Goal: Task Accomplishment & Management: Manage account settings

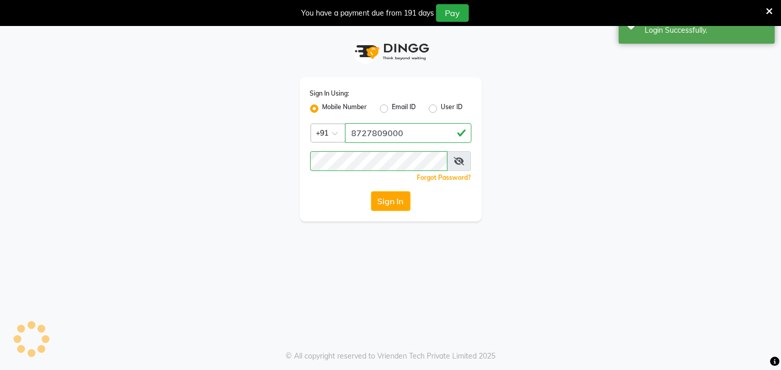
select select "75"
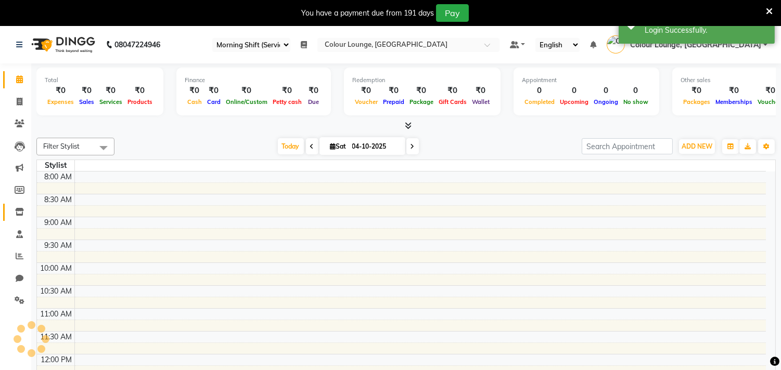
click at [18, 210] on icon at bounding box center [19, 212] width 9 height 8
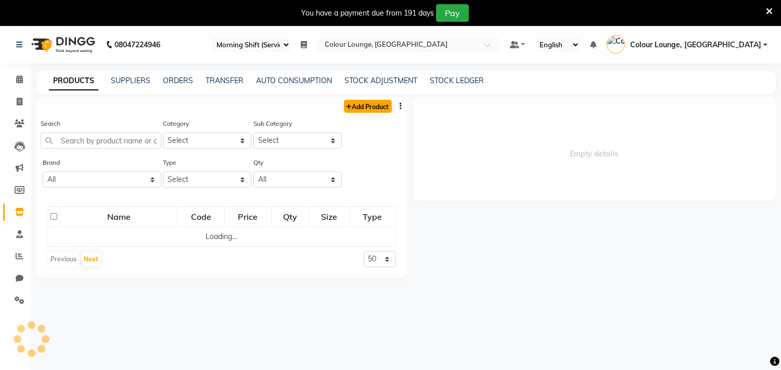
click at [380, 108] on link "Add Product" at bounding box center [368, 106] width 48 height 13
select select "true"
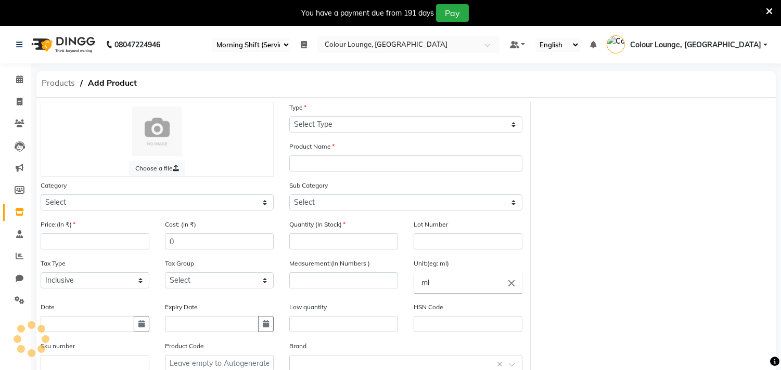
click at [65, 73] on div "Products Add Product" at bounding box center [155, 84] width 252 height 26
click at [61, 82] on span "Products" at bounding box center [58, 83] width 44 height 19
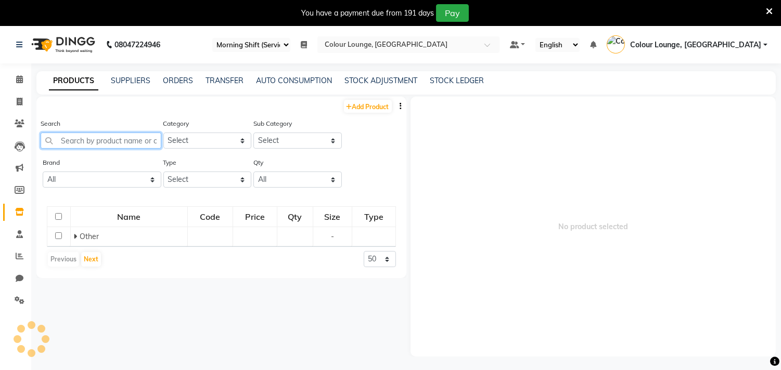
click at [86, 144] on input "text" at bounding box center [101, 141] width 121 height 16
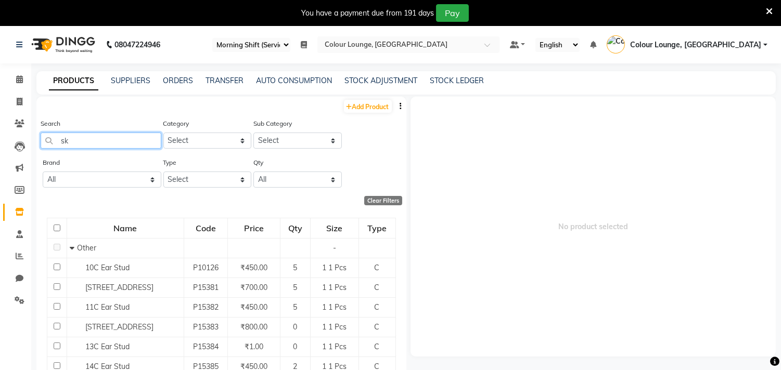
type input "sk"
click at [198, 184] on select "Select Both Retail Consumable" at bounding box center [207, 180] width 88 height 16
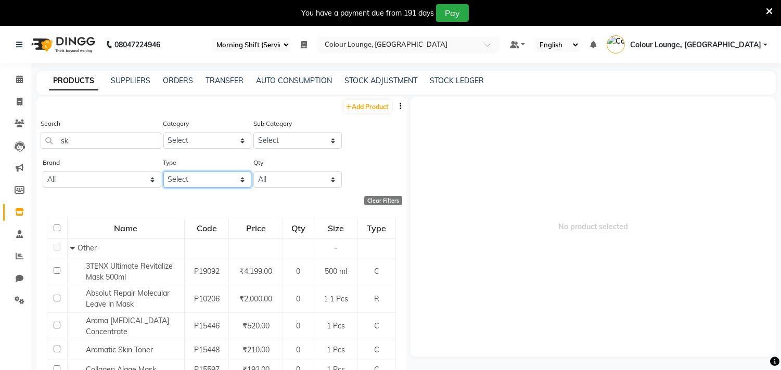
select select "R"
click at [163, 172] on select "Select Both Retail Consumable" at bounding box center [207, 180] width 88 height 16
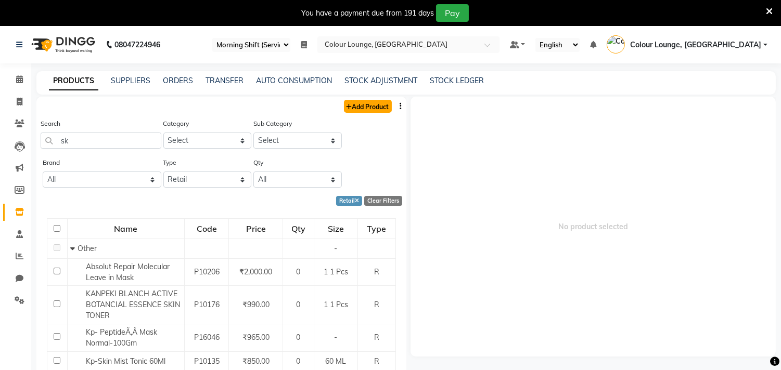
click at [371, 107] on link "Add Product" at bounding box center [368, 106] width 48 height 13
select select "true"
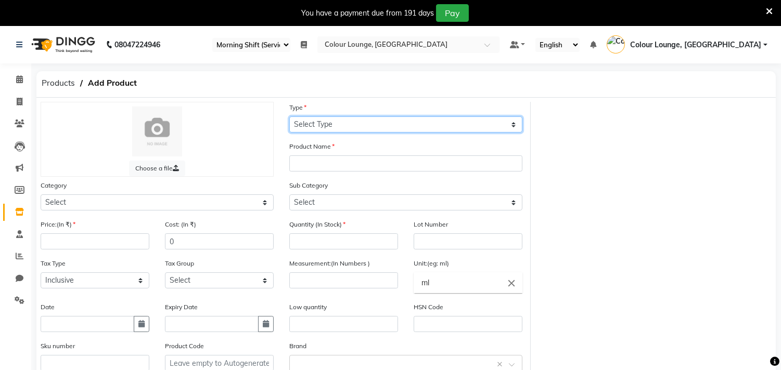
click at [364, 119] on select "Select Type Both Retail Consumable" at bounding box center [405, 125] width 233 height 16
select select "R"
click at [289, 117] on select "Select Type Both Retail Consumable" at bounding box center [405, 125] width 233 height 16
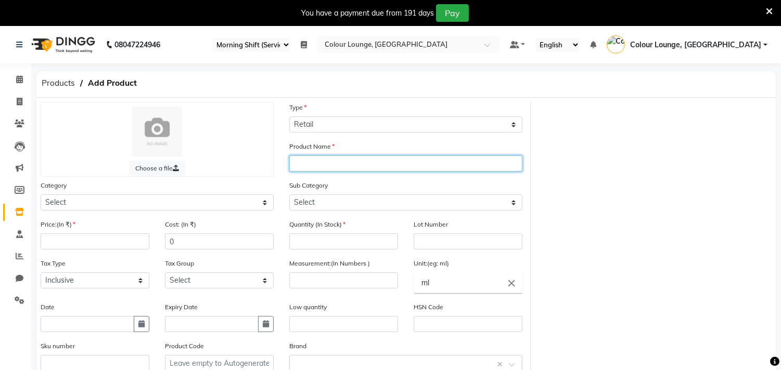
click at [327, 165] on input "text" at bounding box center [405, 164] width 233 height 16
type input "SK Intensive Repairing Emulsion 50ml"
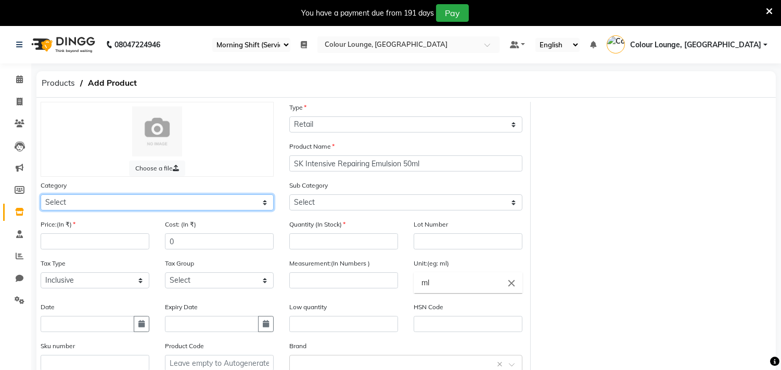
click at [178, 204] on select "Select Hair Skin Makeup Personal Care Appliances [PERSON_NAME] Waxing Disposabl…" at bounding box center [157, 203] width 233 height 16
select select "1390101000"
click at [41, 195] on select "Select Hair Skin Makeup Personal Care Appliances [PERSON_NAME] Waxing Disposabl…" at bounding box center [157, 203] width 233 height 16
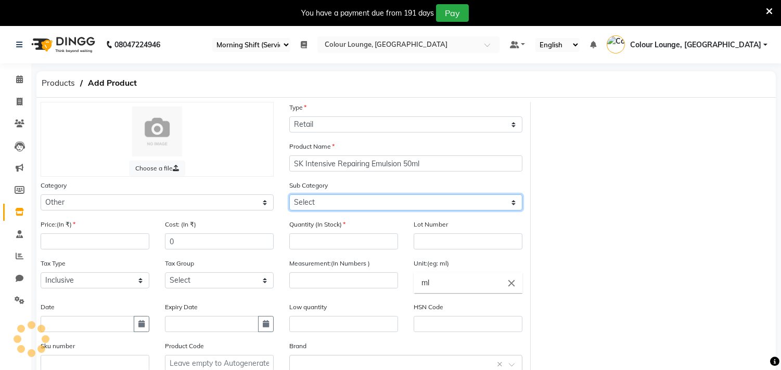
click at [323, 198] on select "Select" at bounding box center [405, 203] width 233 height 16
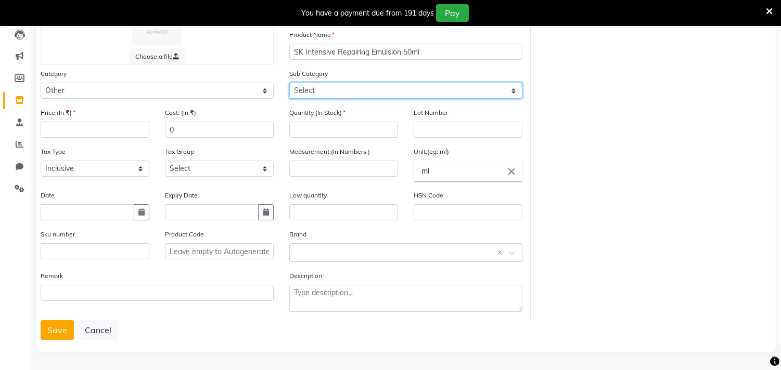
click at [342, 92] on select "Select Houskeeping Other" at bounding box center [405, 91] width 233 height 16
select select "1390101002"
click at [289, 83] on select "Select Houskeeping Other" at bounding box center [405, 91] width 233 height 16
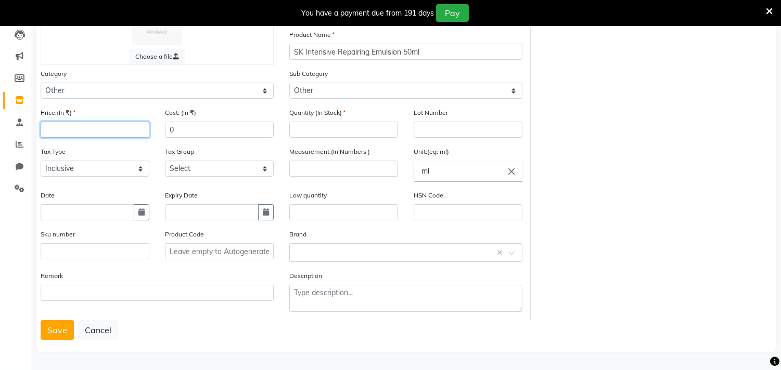
click at [82, 125] on input "number" at bounding box center [95, 130] width 109 height 16
type input "3970"
click at [317, 116] on label "Quantity (In Stock)" at bounding box center [317, 112] width 56 height 9
click at [312, 122] on input "number" at bounding box center [343, 130] width 109 height 16
type input "0"
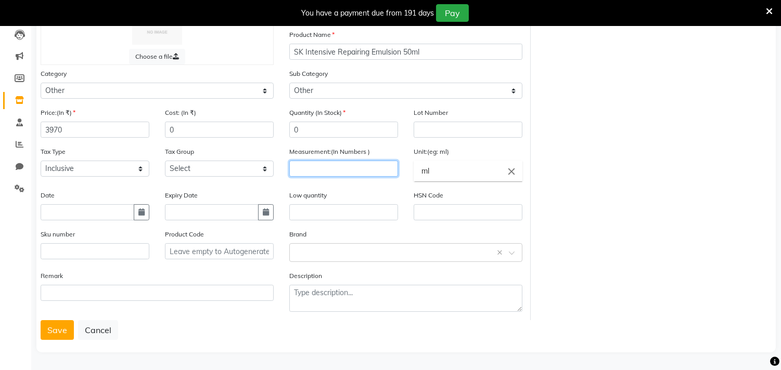
click at [365, 171] on input "number" at bounding box center [343, 169] width 109 height 16
type input "50"
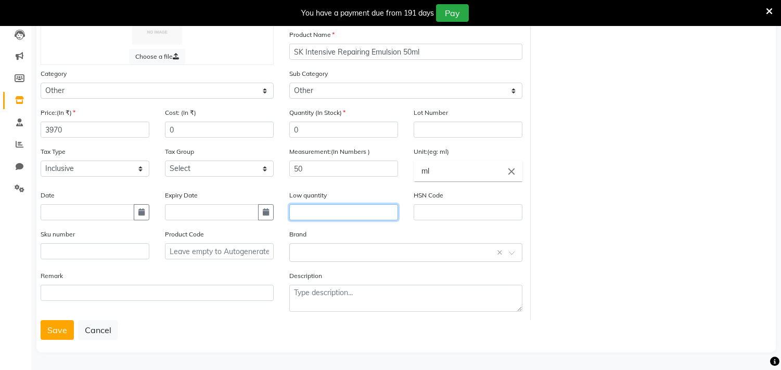
click at [292, 210] on input "text" at bounding box center [343, 212] width 109 height 16
type input "2"
click at [43, 334] on button "Save" at bounding box center [57, 331] width 33 height 20
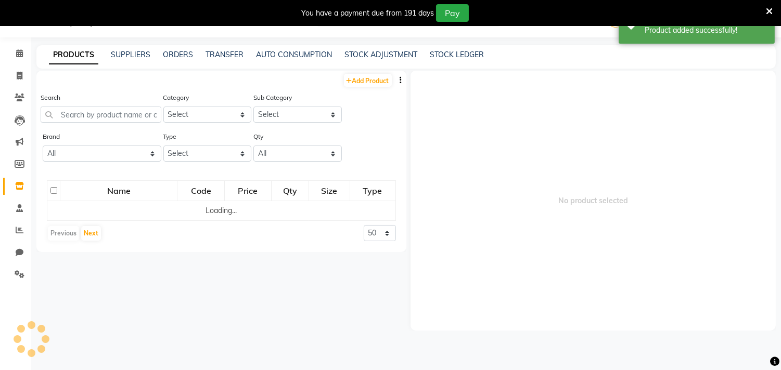
scroll to position [32, 0]
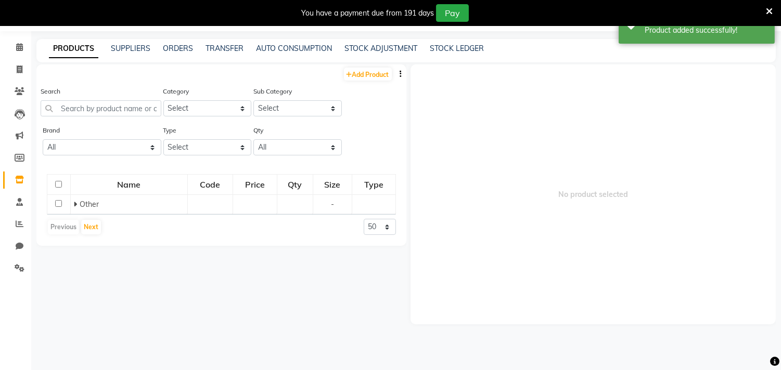
click at [16, 179] on icon at bounding box center [19, 180] width 9 height 8
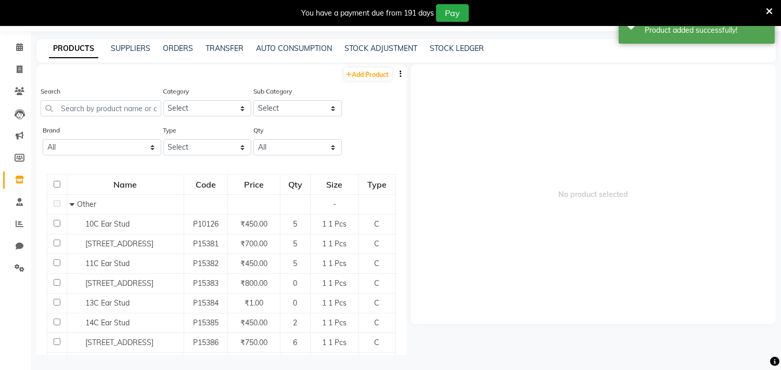
click at [769, 11] on icon at bounding box center [769, 11] width 7 height 9
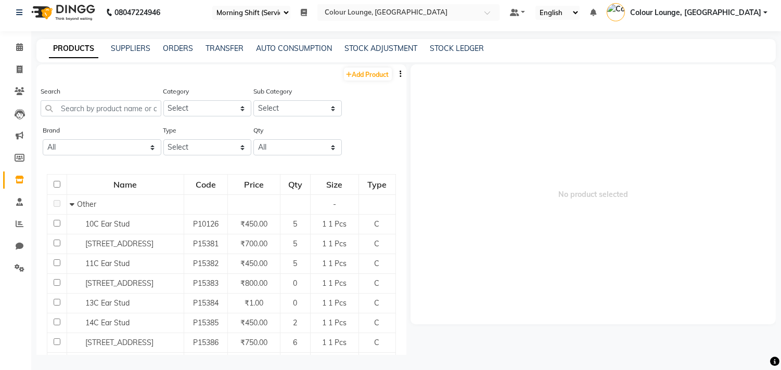
click at [727, 19] on link "Colour Lounge, [GEOGRAPHIC_DATA]" at bounding box center [687, 12] width 161 height 17
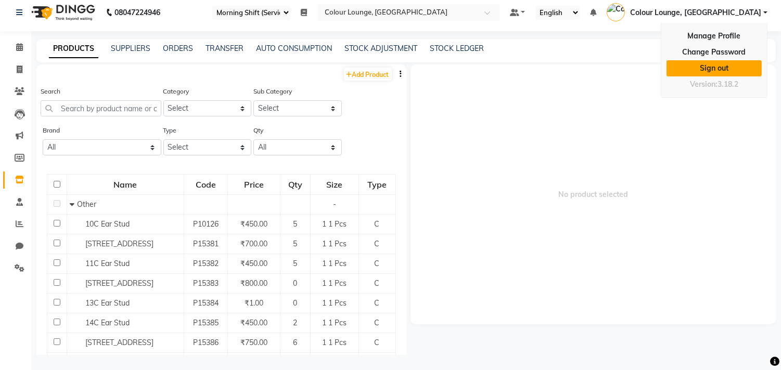
click at [720, 67] on link "Sign out" at bounding box center [714, 68] width 95 height 16
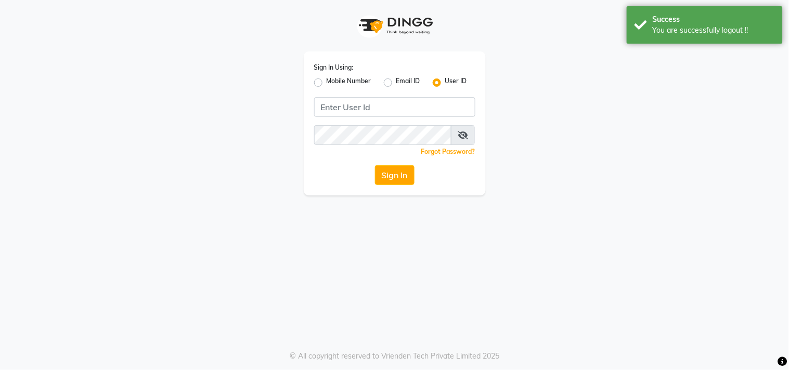
click at [327, 81] on label "Mobile Number" at bounding box center [349, 82] width 45 height 12
click at [327, 81] on input "Mobile Number" at bounding box center [330, 79] width 7 height 7
radio input "true"
radio input "false"
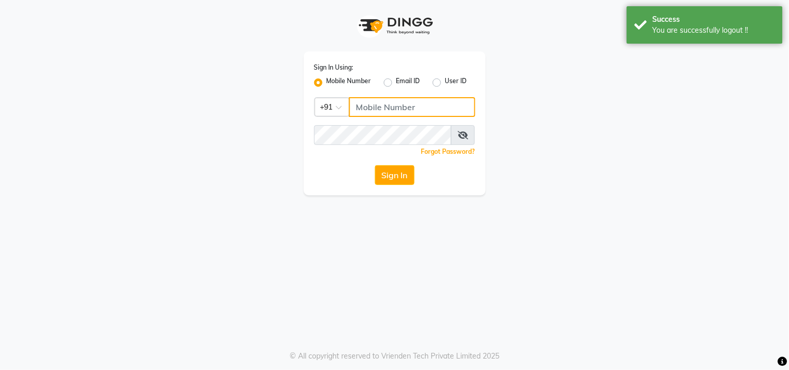
click at [377, 108] on input "Username" at bounding box center [412, 107] width 126 height 20
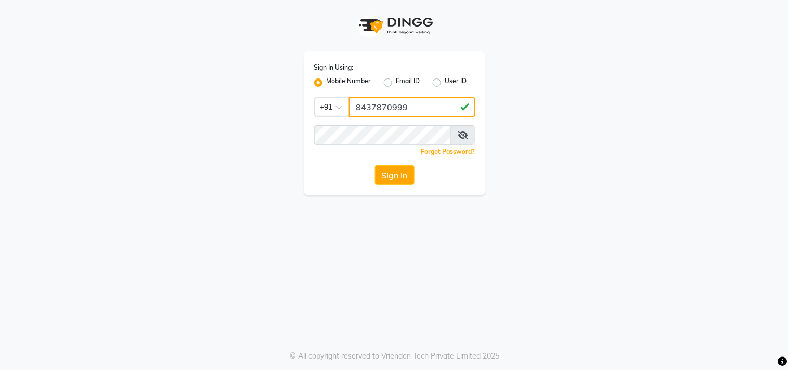
type input "8437870999"
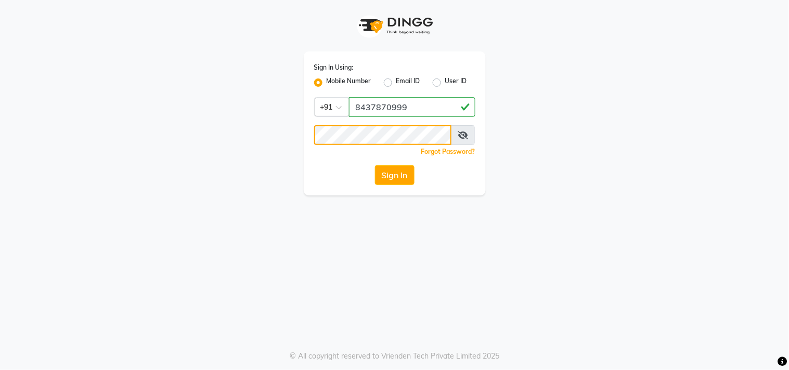
click at [375, 165] on button "Sign In" at bounding box center [395, 175] width 40 height 20
